Goal: Transaction & Acquisition: Purchase product/service

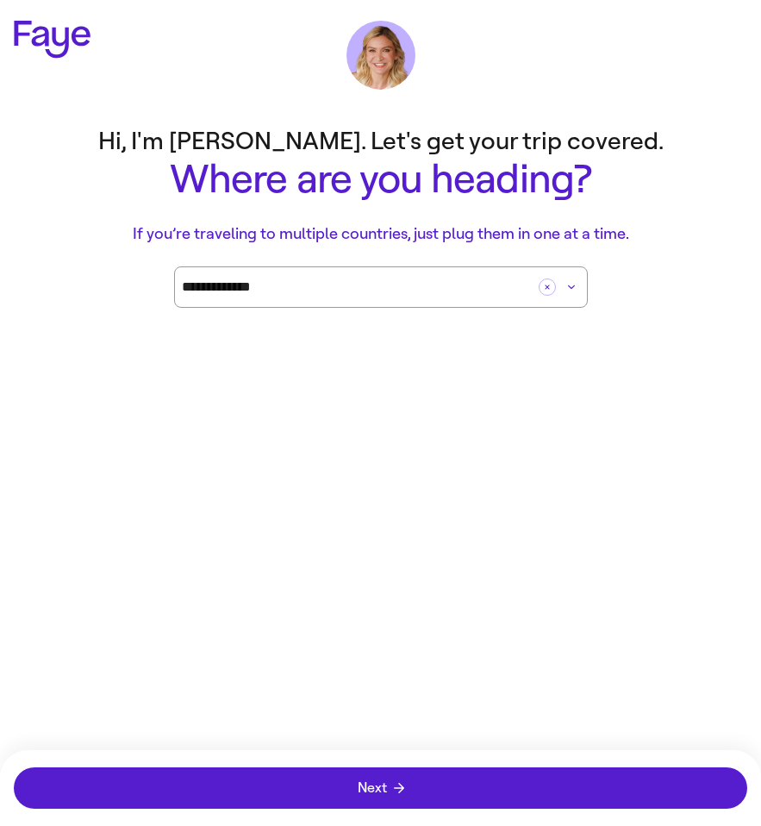
click at [683, 229] on p "If you’re traveling to multiple countries, just plug them in one at a time." at bounding box center [381, 233] width 690 height 23
click at [650, 397] on html "**********" at bounding box center [380, 198] width 761 height 397
